Goal: Transaction & Acquisition: Obtain resource

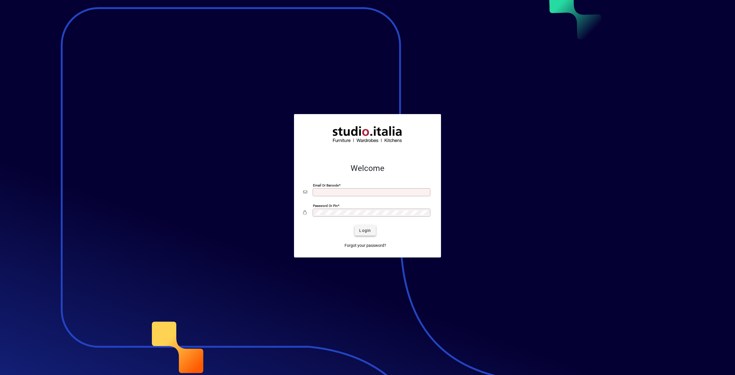
type input "**********"
click at [361, 230] on span "Login" at bounding box center [365, 230] width 12 height 6
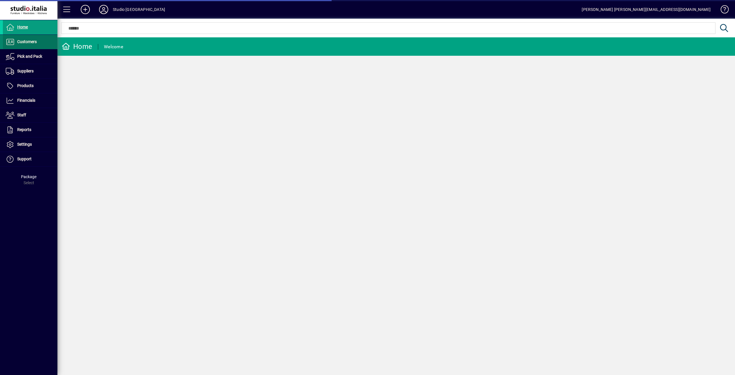
click at [28, 40] on span "Customers" at bounding box center [27, 41] width 20 height 5
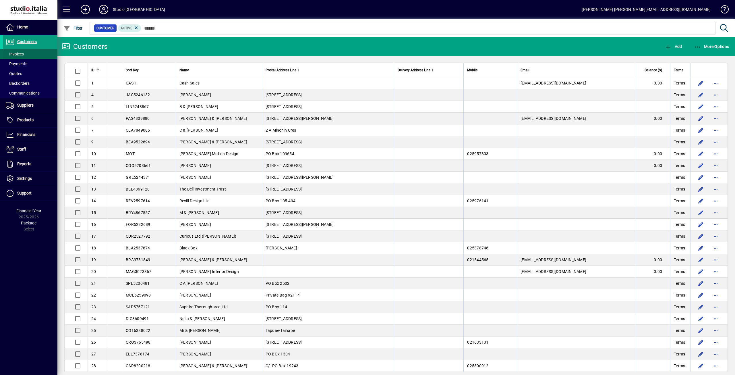
click at [17, 55] on span "Invoices" at bounding box center [15, 54] width 18 height 5
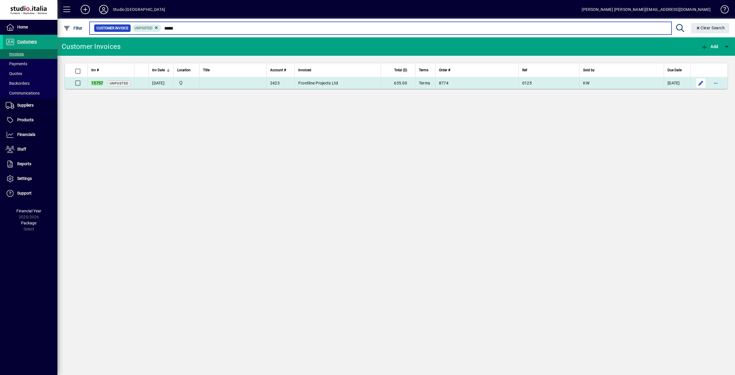
type input "*****"
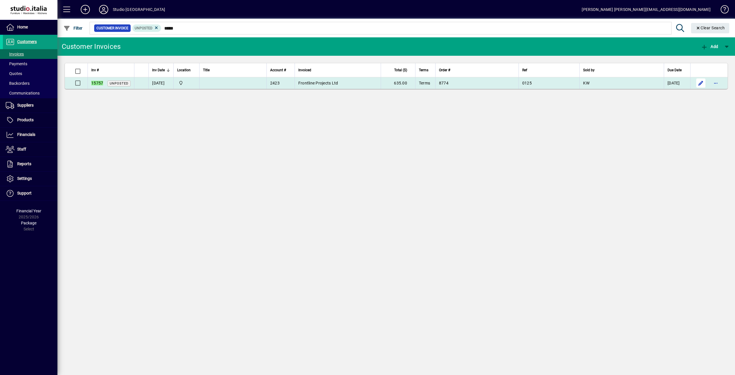
click at [701, 83] on span "button" at bounding box center [701, 83] width 14 height 14
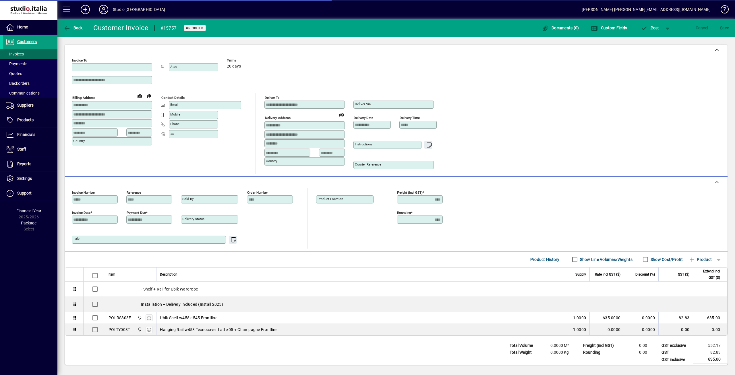
type input "**********"
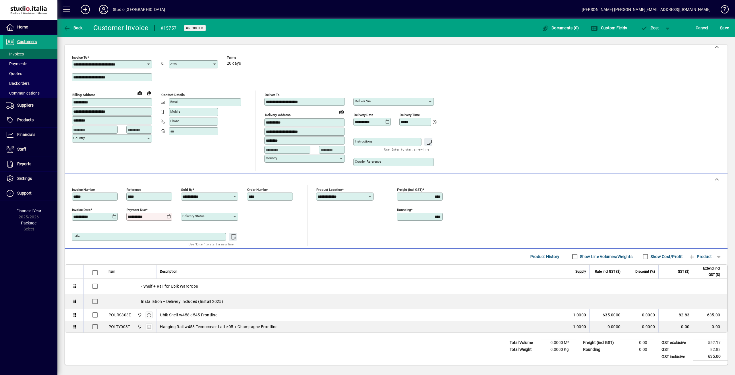
scroll to position [3, 0]
click at [720, 26] on span "S" at bounding box center [721, 28] width 2 height 5
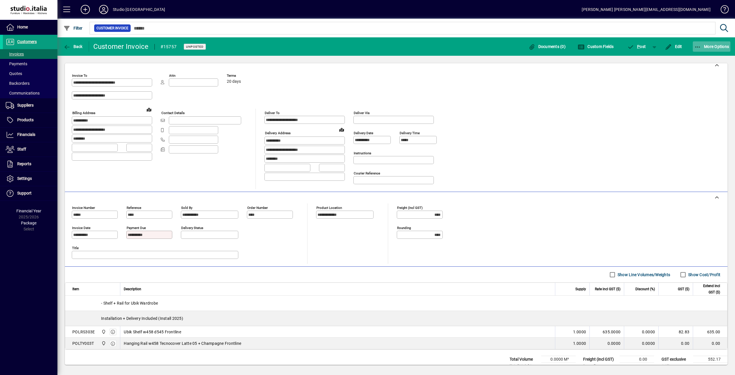
click at [707, 47] on span "More Options" at bounding box center [711, 46] width 35 height 5
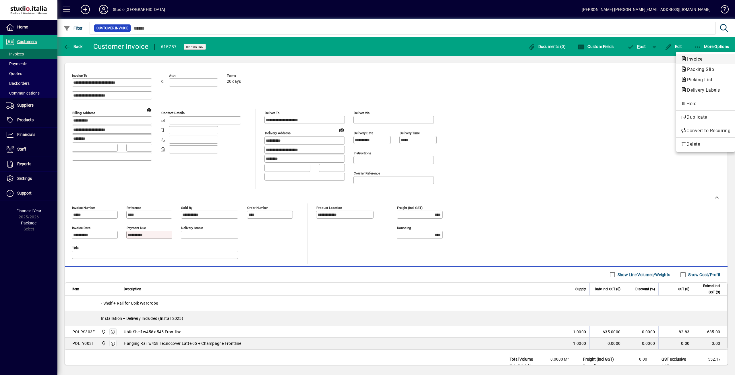
click at [695, 60] on span "Invoice" at bounding box center [693, 58] width 25 height 5
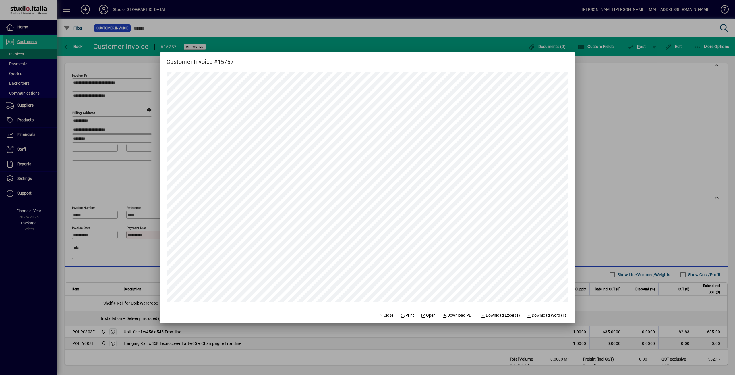
scroll to position [0, 0]
click at [448, 316] on span "Download PDF" at bounding box center [458, 315] width 32 height 6
drag, startPoint x: 387, startPoint y: 316, endPoint x: 393, endPoint y: 305, distance: 12.9
click at [387, 316] on span "Close" at bounding box center [386, 315] width 15 height 6
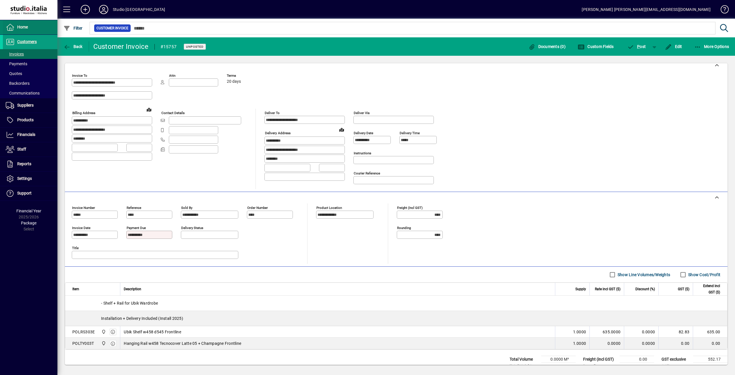
click at [26, 24] on span at bounding box center [30, 27] width 55 height 14
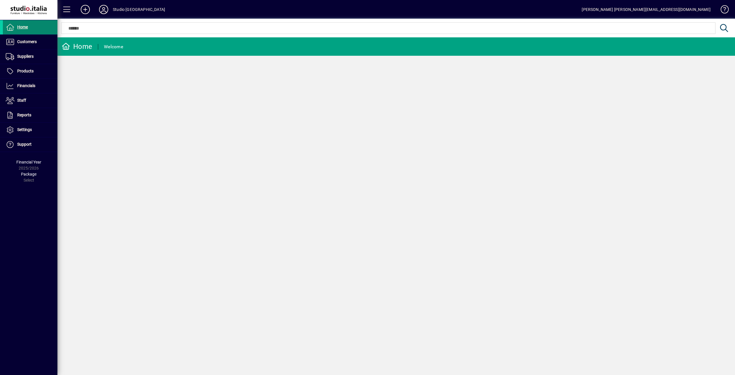
click at [22, 24] on span "Home" at bounding box center [15, 27] width 25 height 7
